Goal: Task Accomplishment & Management: Manage account settings

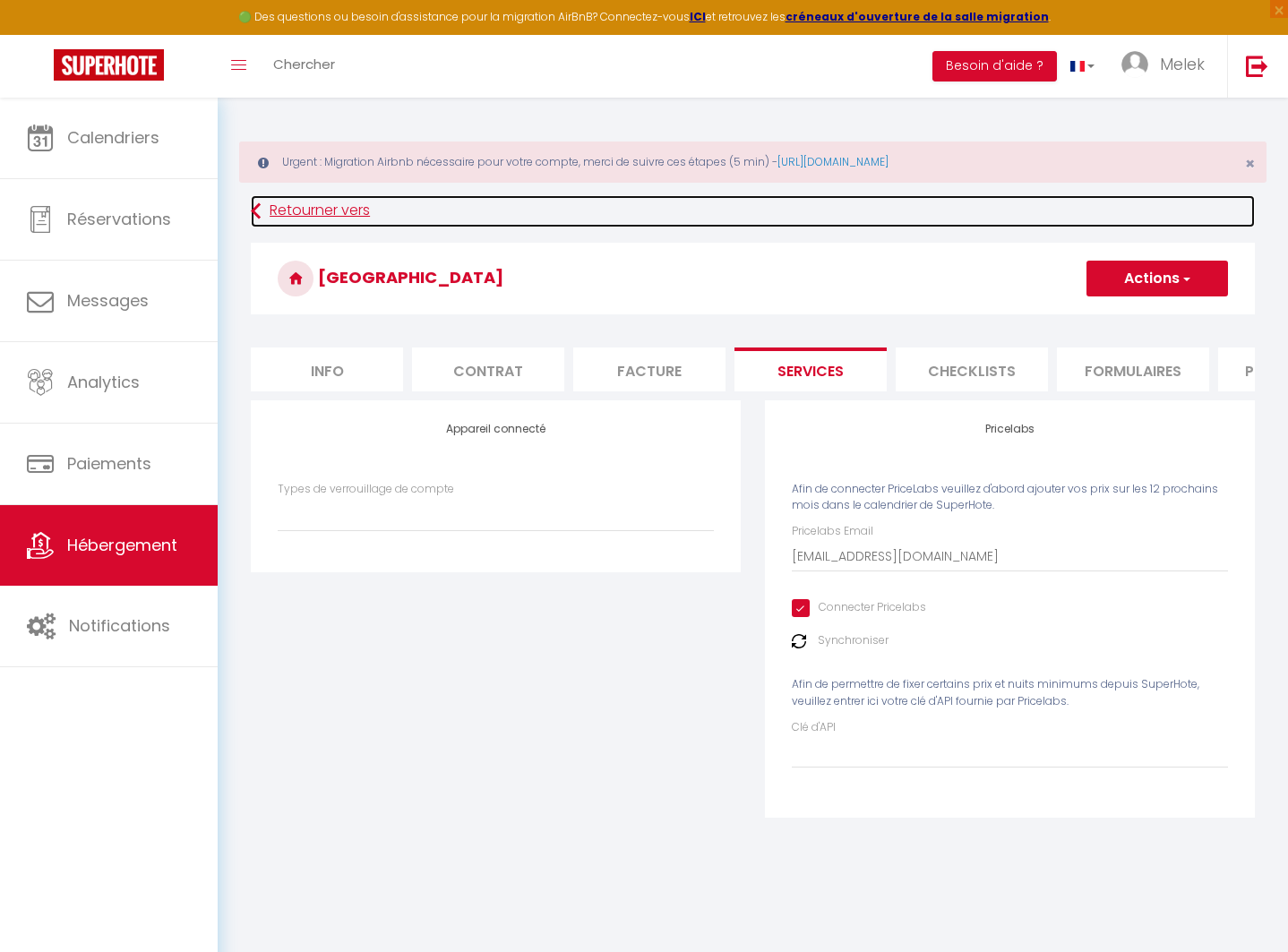
click at [344, 207] on link "Retourner vers" at bounding box center [752, 211] width 1004 height 32
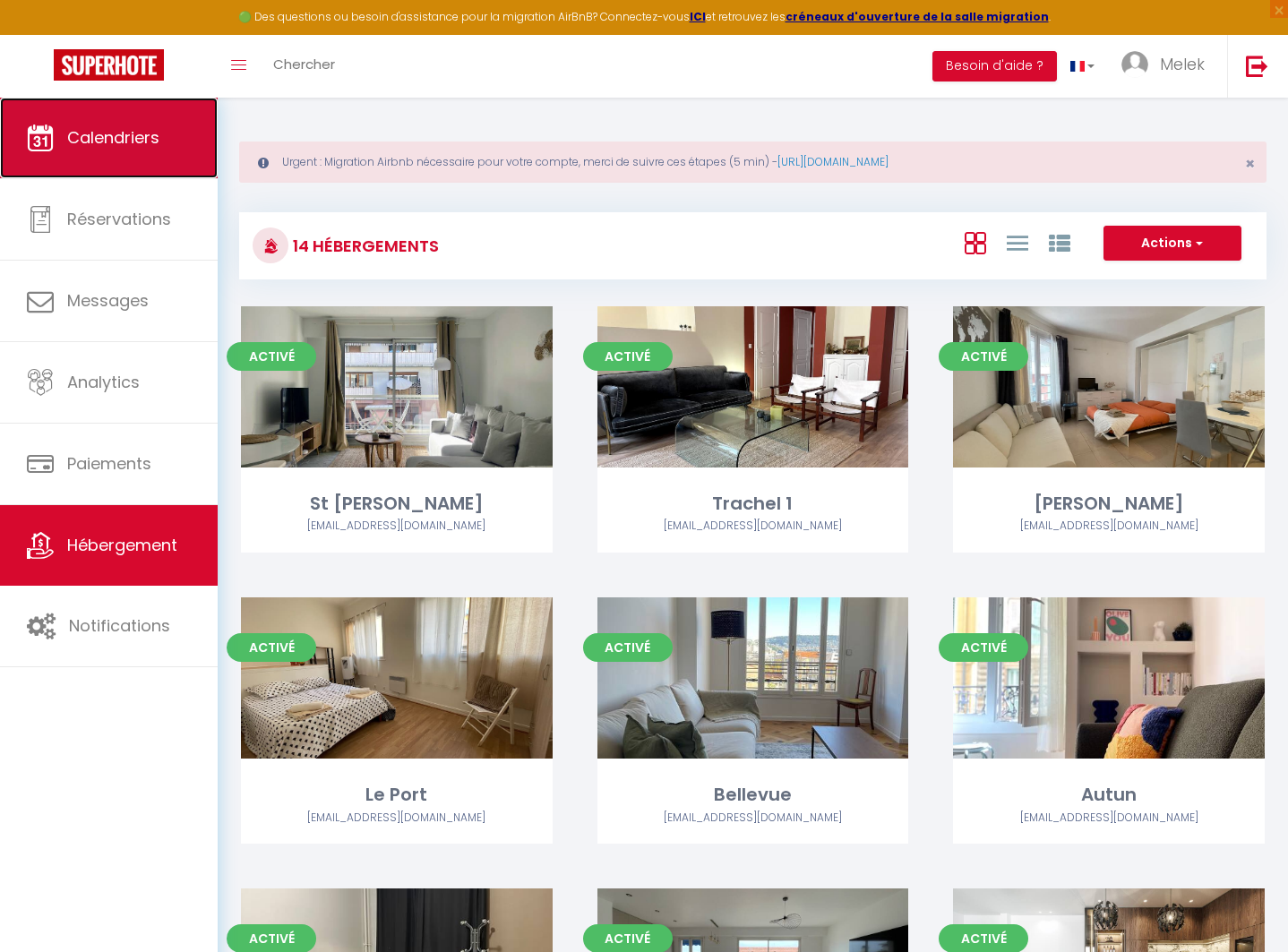
click at [136, 140] on span "Calendriers" at bounding box center [114, 138] width 92 height 22
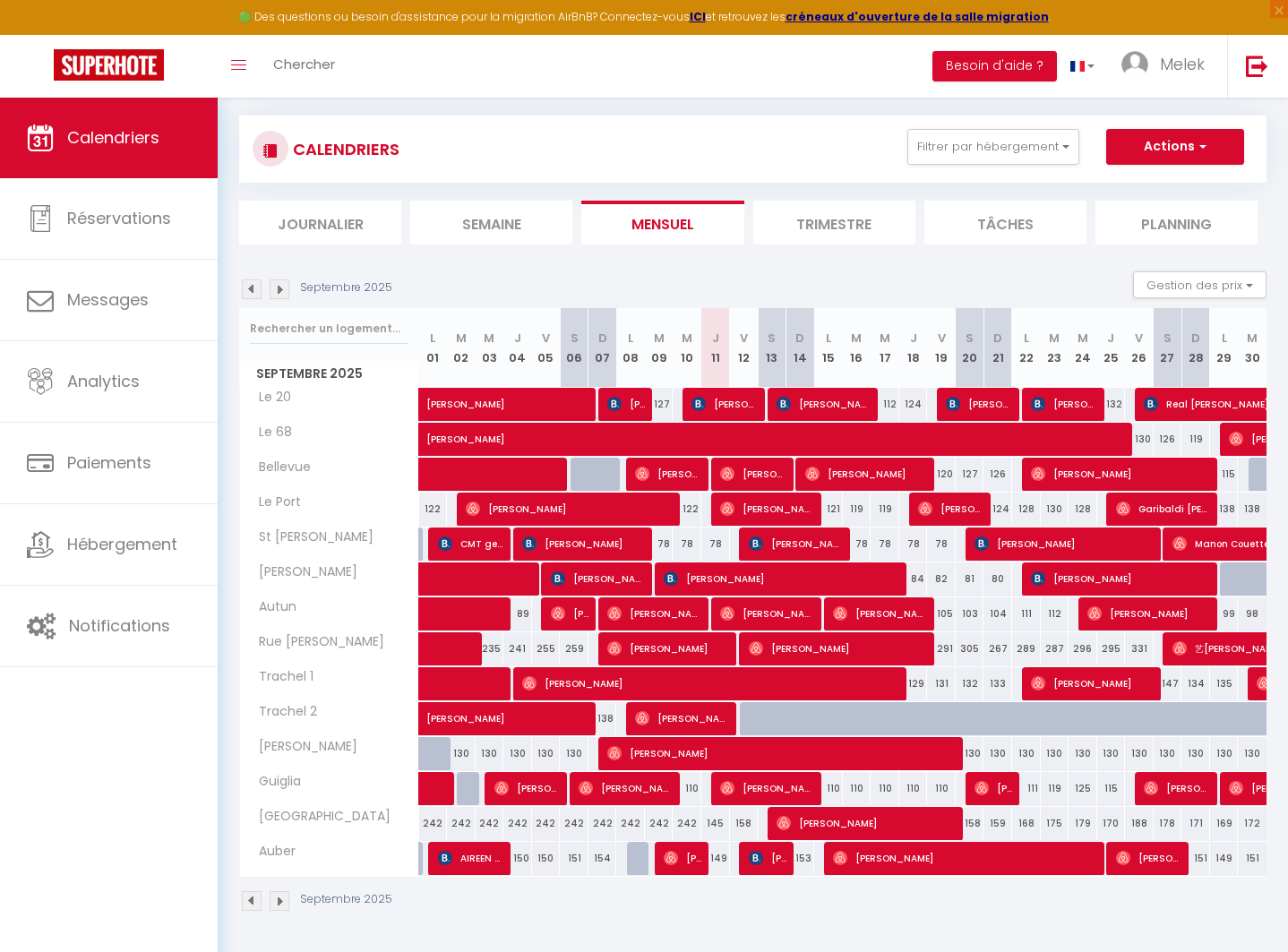
scroll to position [98, 0]
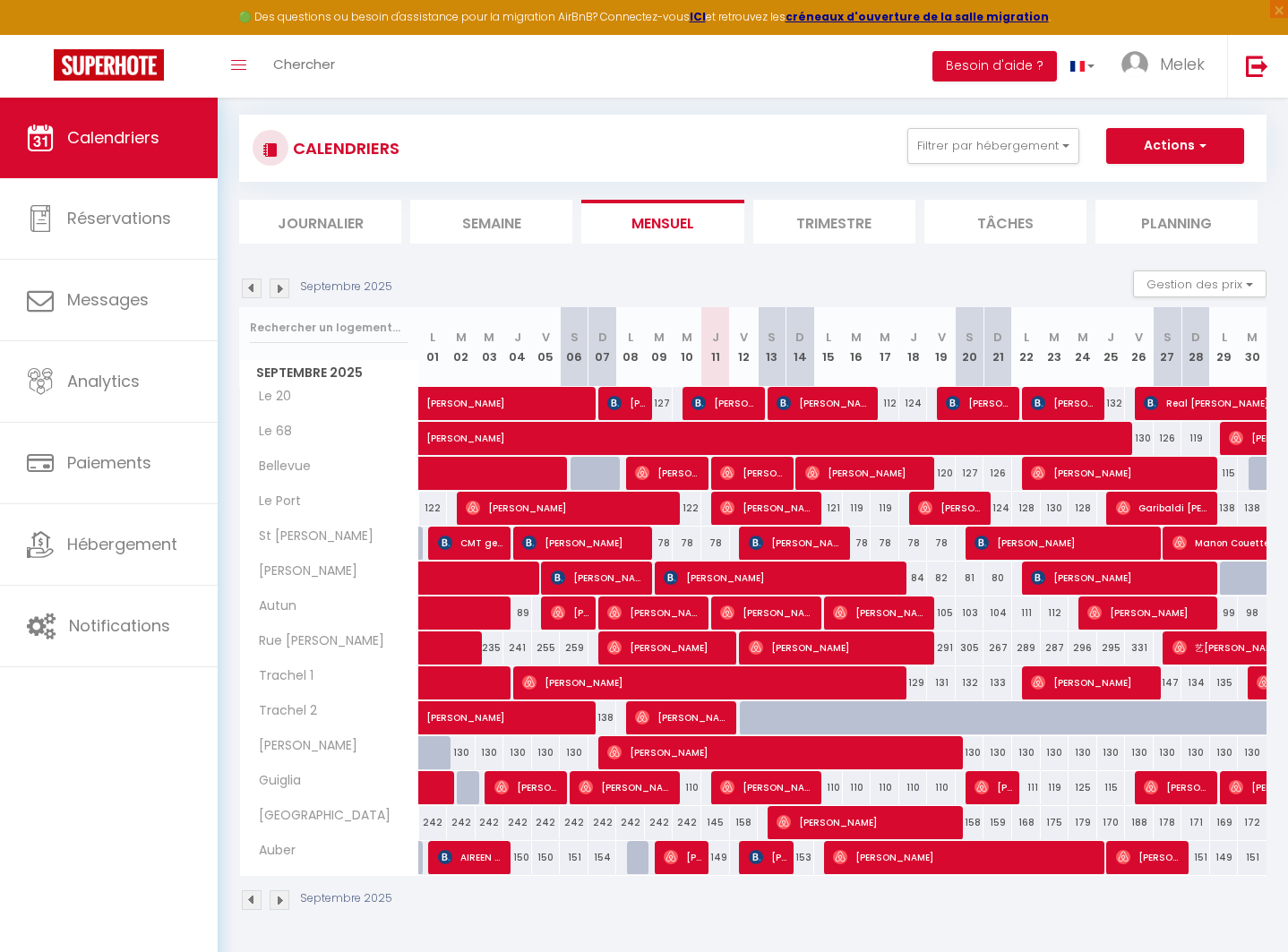
click at [277, 900] on img at bounding box center [279, 899] width 19 height 19
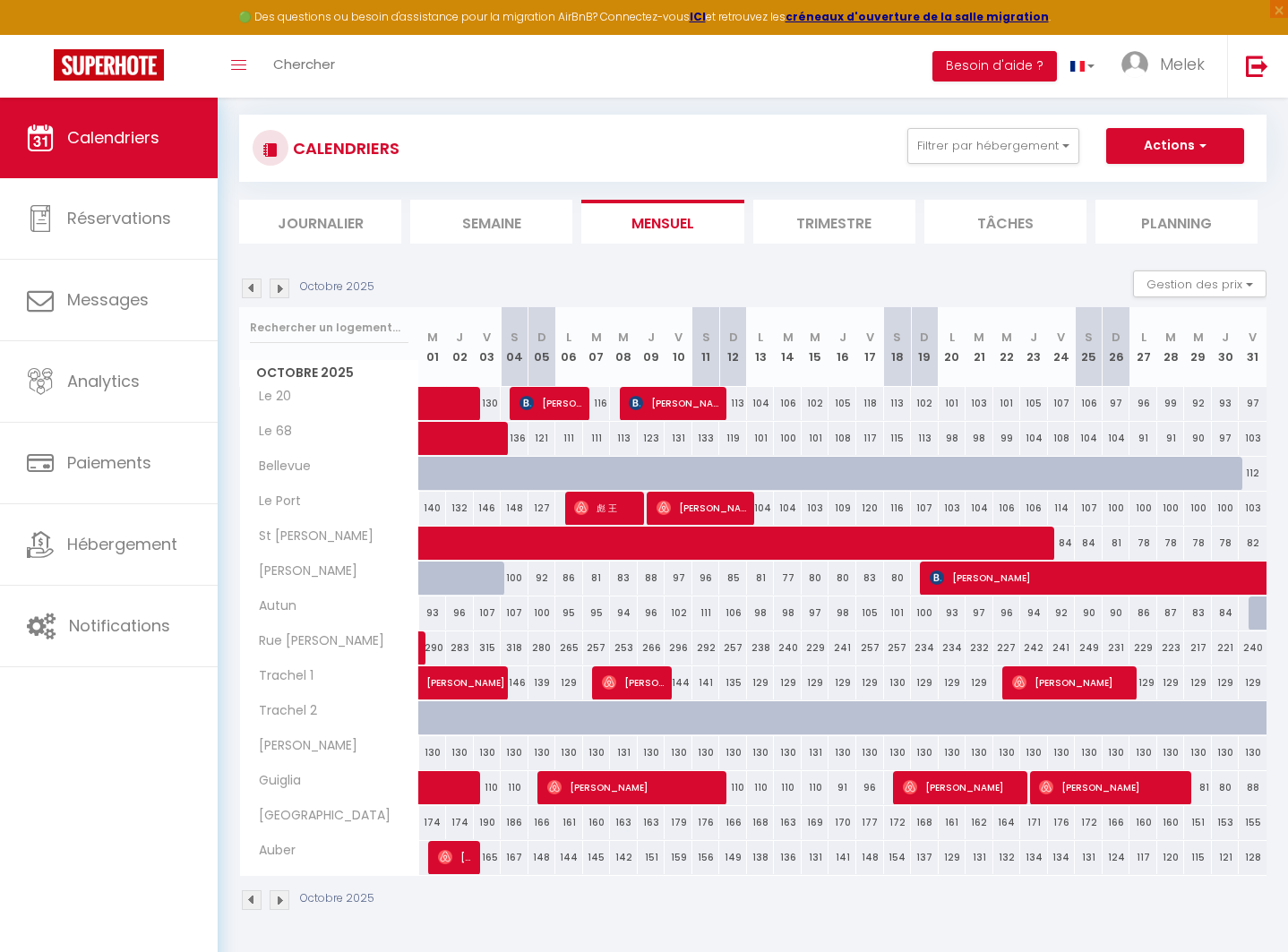
click at [255, 897] on img at bounding box center [251, 899] width 19 height 19
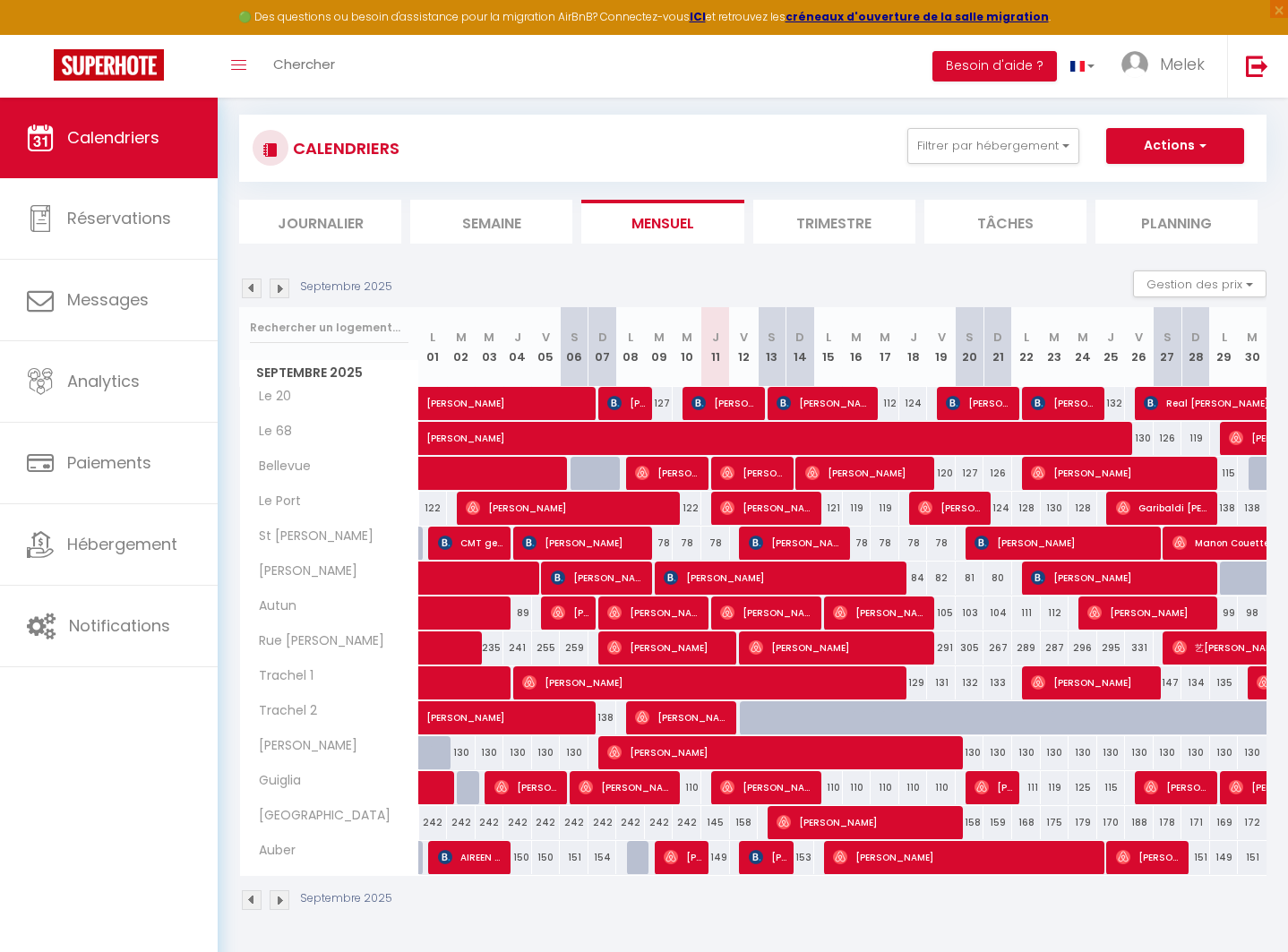
click at [254, 902] on img at bounding box center [251, 899] width 19 height 19
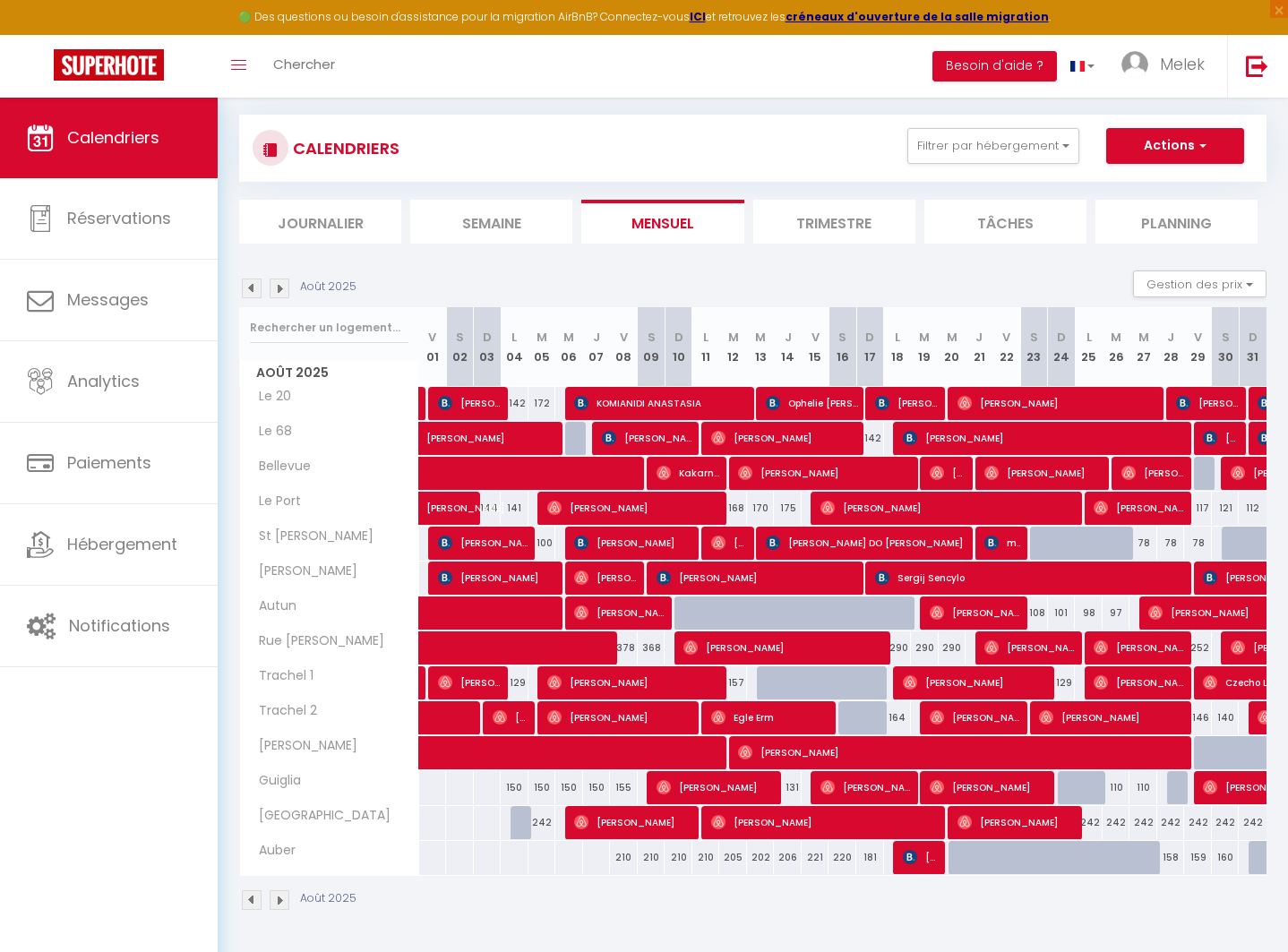
click at [276, 900] on img at bounding box center [279, 899] width 19 height 19
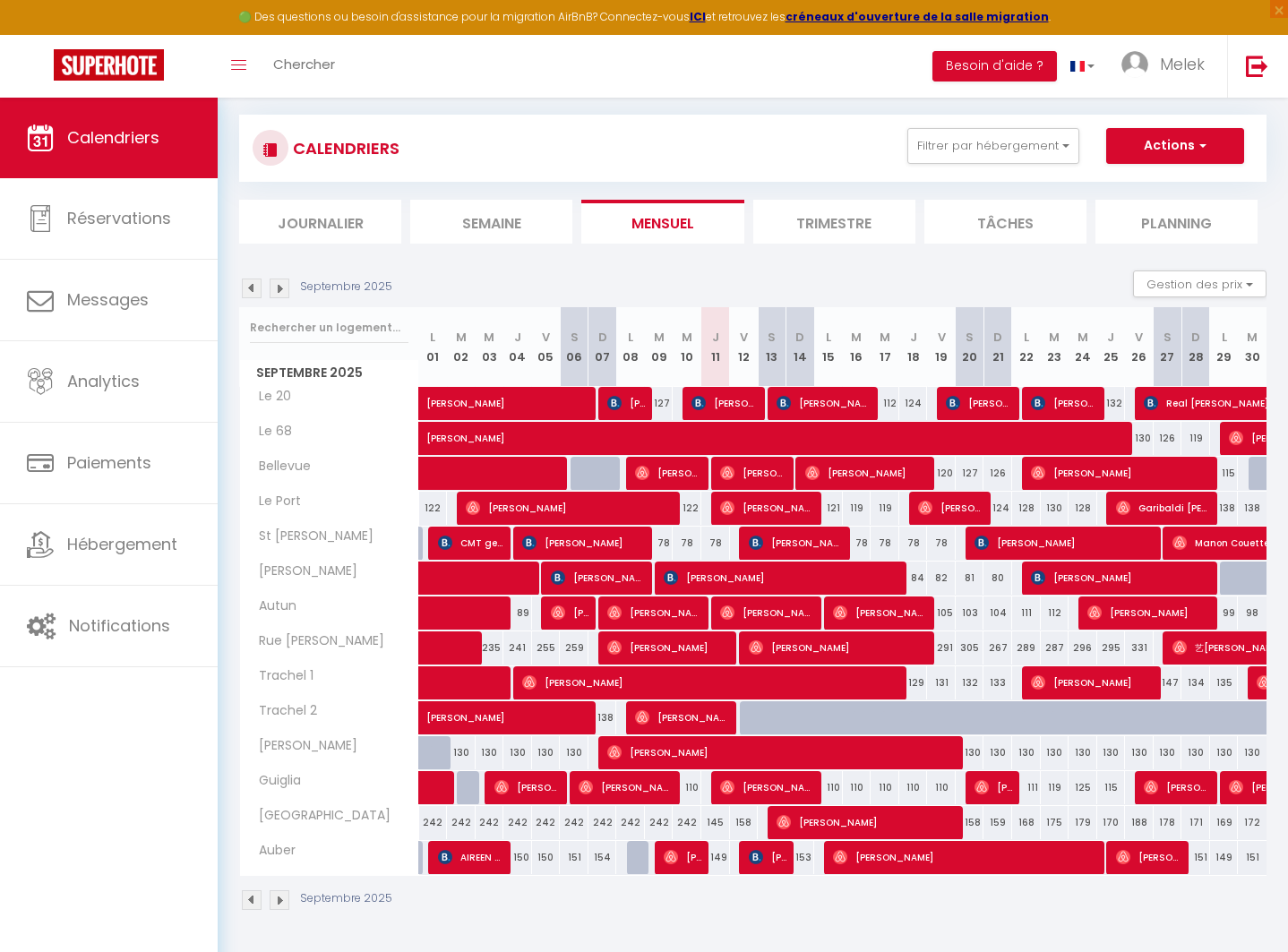
click at [282, 901] on img at bounding box center [279, 899] width 19 height 19
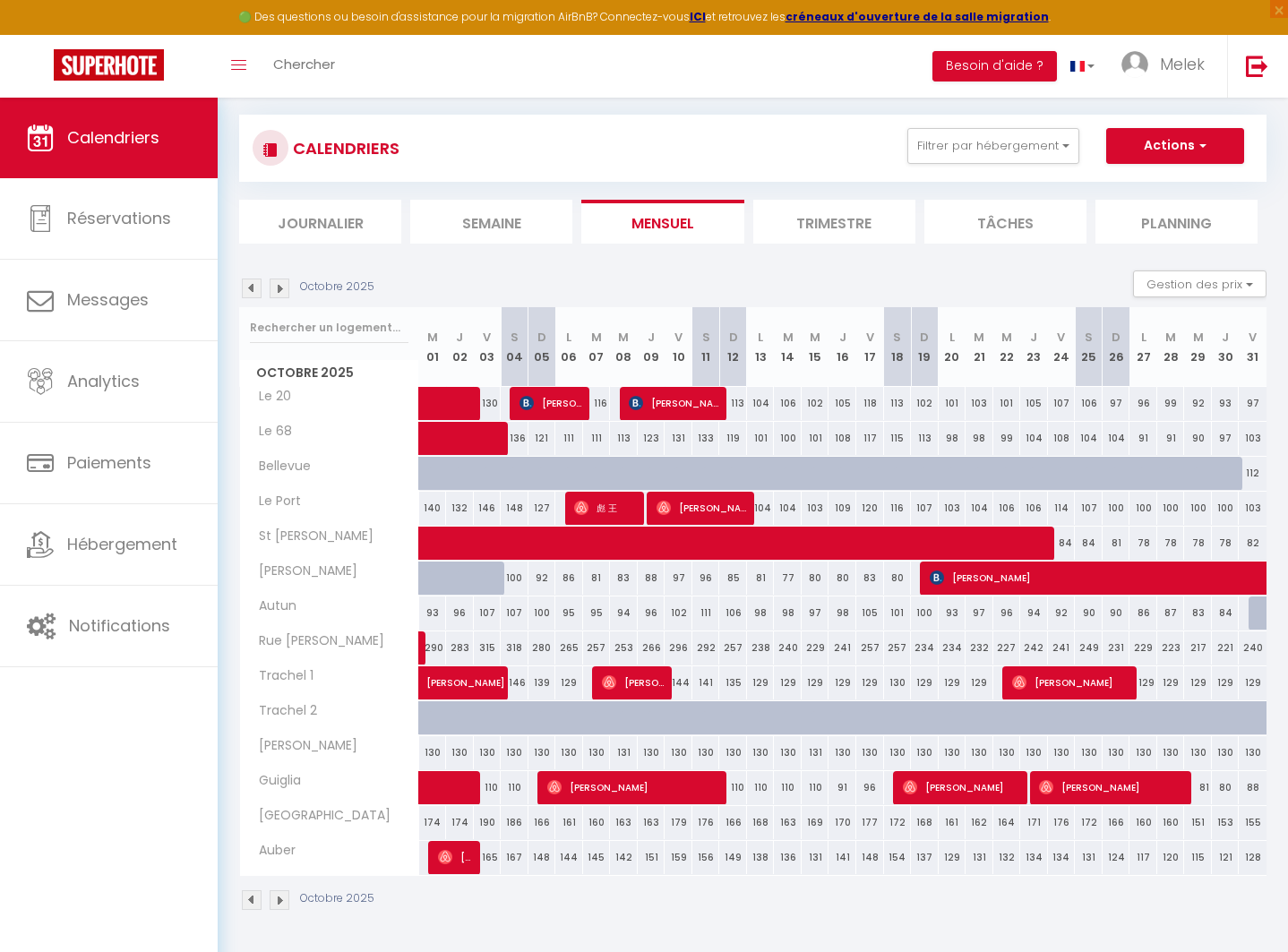
click at [259, 904] on img at bounding box center [251, 899] width 19 height 19
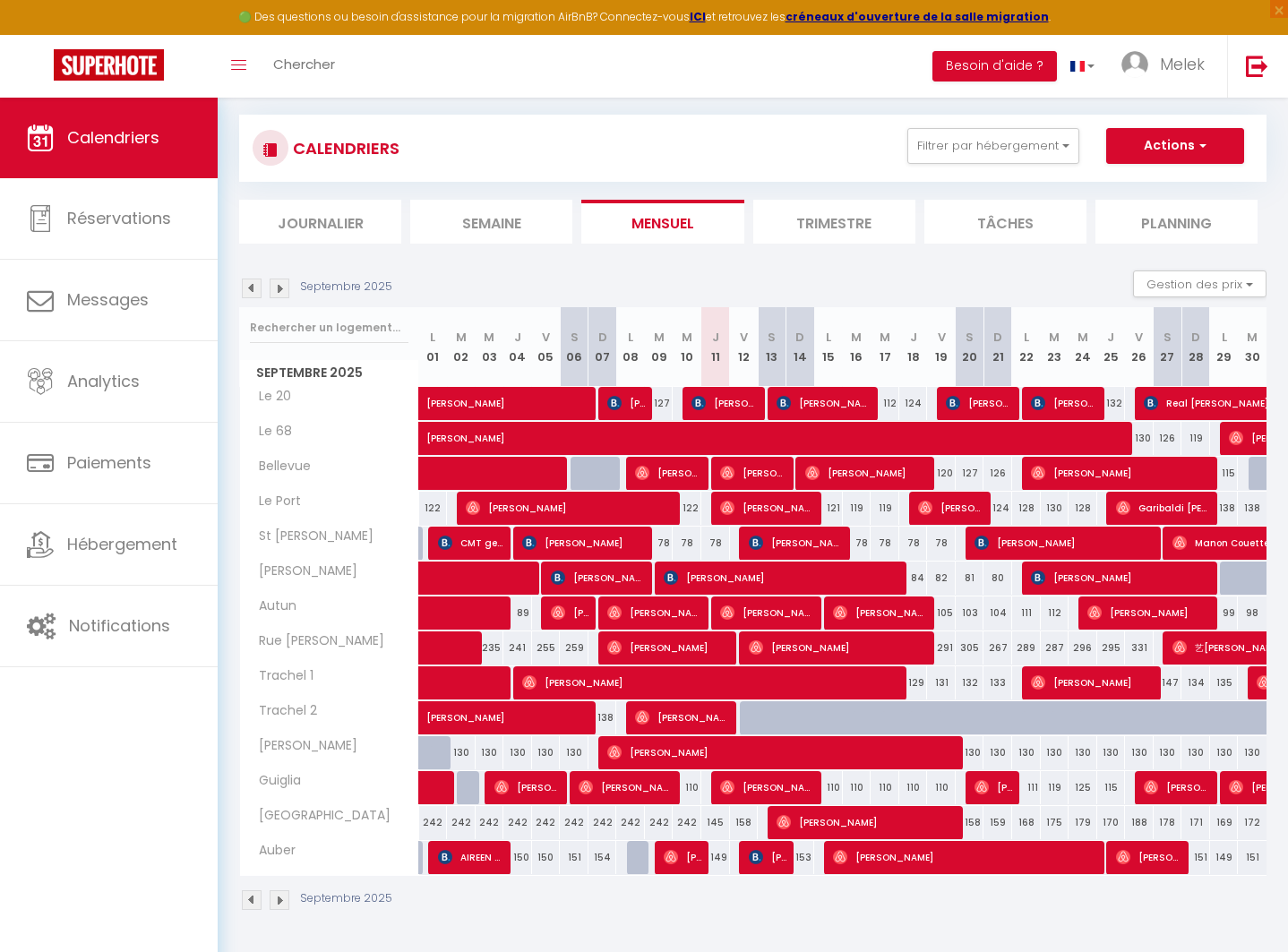
click at [254, 904] on img at bounding box center [251, 899] width 19 height 19
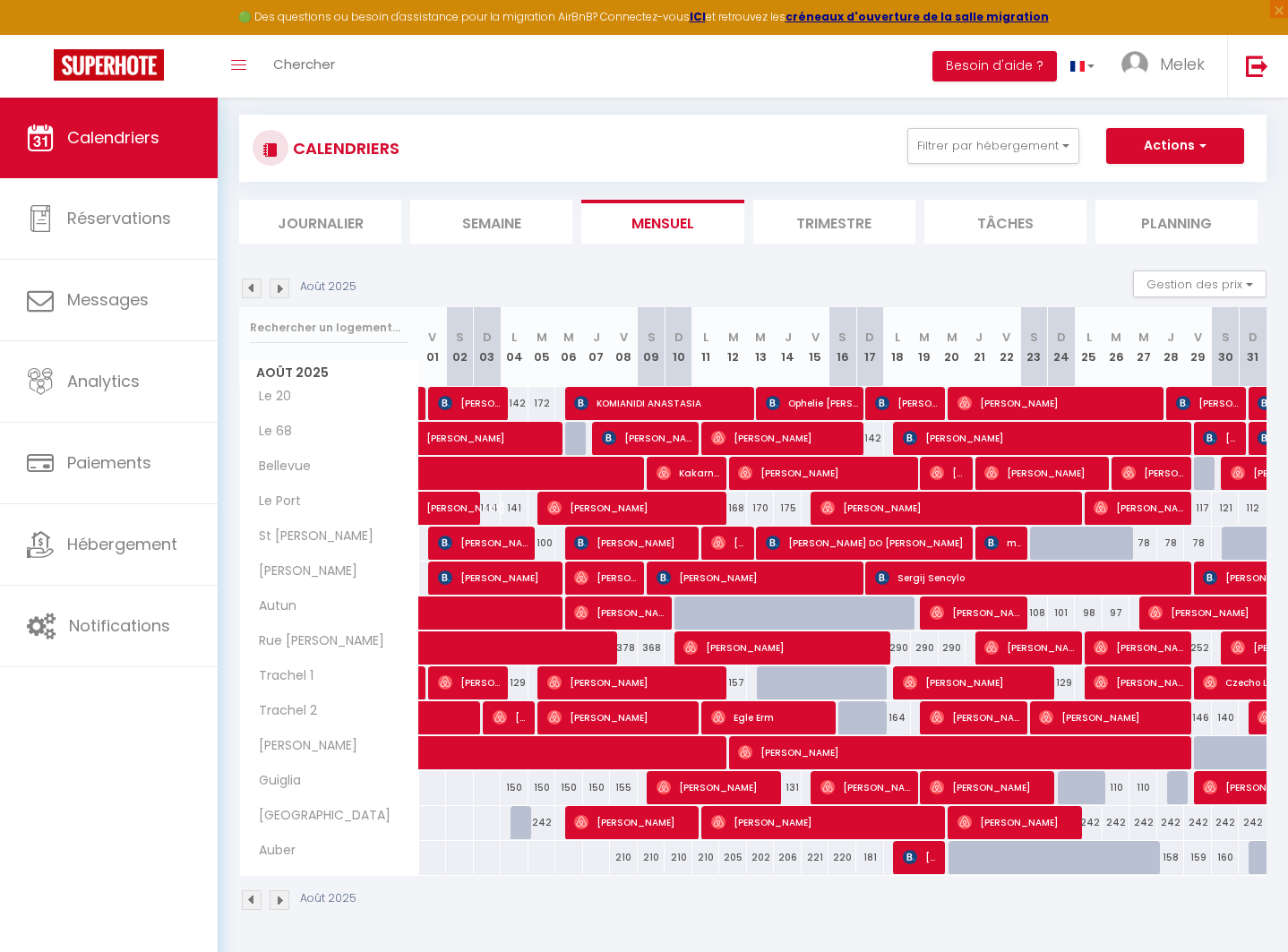
click at [279, 902] on img at bounding box center [279, 899] width 19 height 19
